Goal: Task Accomplishment & Management: Use online tool/utility

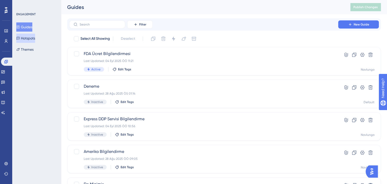
click at [26, 39] on button "Hotspots" at bounding box center [25, 38] width 19 height 9
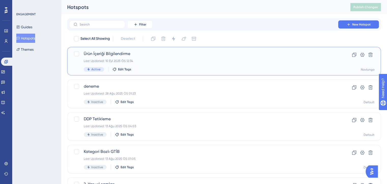
click at [120, 52] on span "Ürün İçeriği Bilgilendirme" at bounding box center [204, 54] width 240 height 6
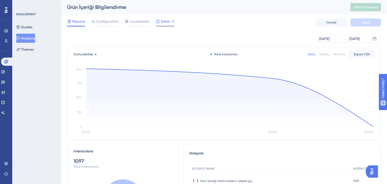
click at [160, 23] on div "Editor" at bounding box center [165, 21] width 19 height 6
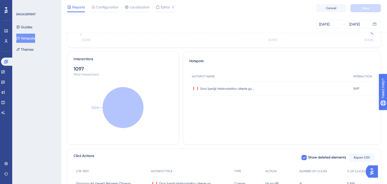
scroll to position [144, 0]
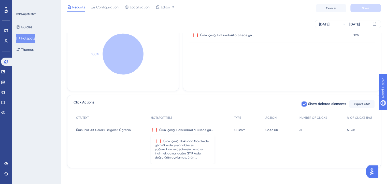
click at [165, 131] on span "❗❗ Ürün İçeriği HakkındaAlıcı ülkede gümrüklerde yaşanabilecek yoğunlukları ve …" at bounding box center [183, 130] width 64 height 4
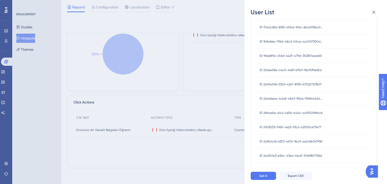
scroll to position [0, 0]
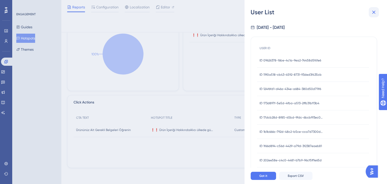
click at [374, 11] on icon at bounding box center [374, 12] width 6 height 6
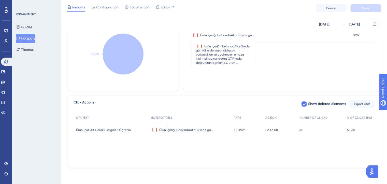
click at [243, 34] on span "❗❗ Ürün İçeriği HakkındaAlıcı ülkede gümrüklerde yaşanabilecek yoğunlukları ve …" at bounding box center [224, 35] width 64 height 4
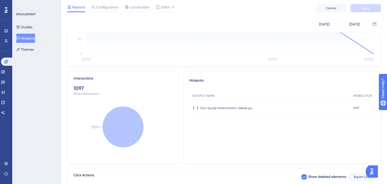
scroll to position [63, 0]
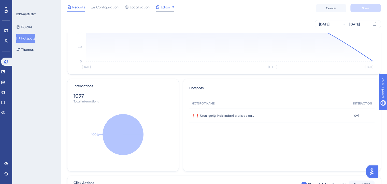
click at [164, 6] on span "Editor" at bounding box center [165, 7] width 9 height 6
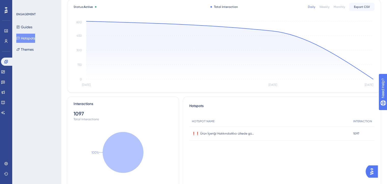
scroll to position [0, 0]
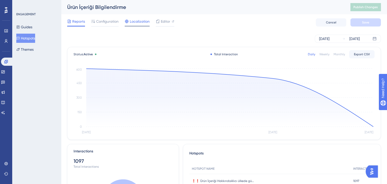
click at [142, 25] on div "Localization" at bounding box center [137, 22] width 25 height 8
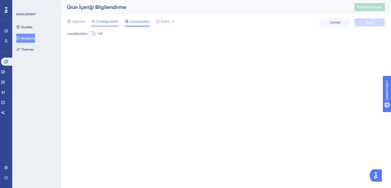
click at [108, 20] on span "Configuration" at bounding box center [107, 21] width 22 height 6
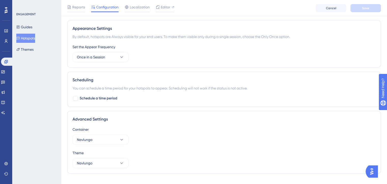
scroll to position [206, 0]
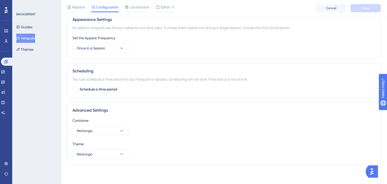
click at [31, 38] on button "Hotspots" at bounding box center [25, 38] width 19 height 9
